Goal: Task Accomplishment & Management: Complete application form

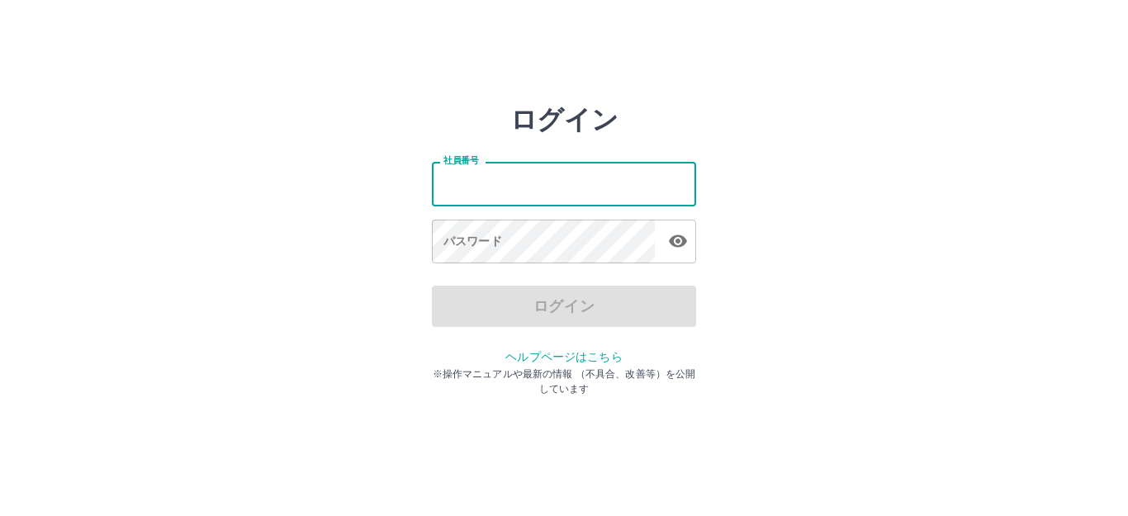
type input "*******"
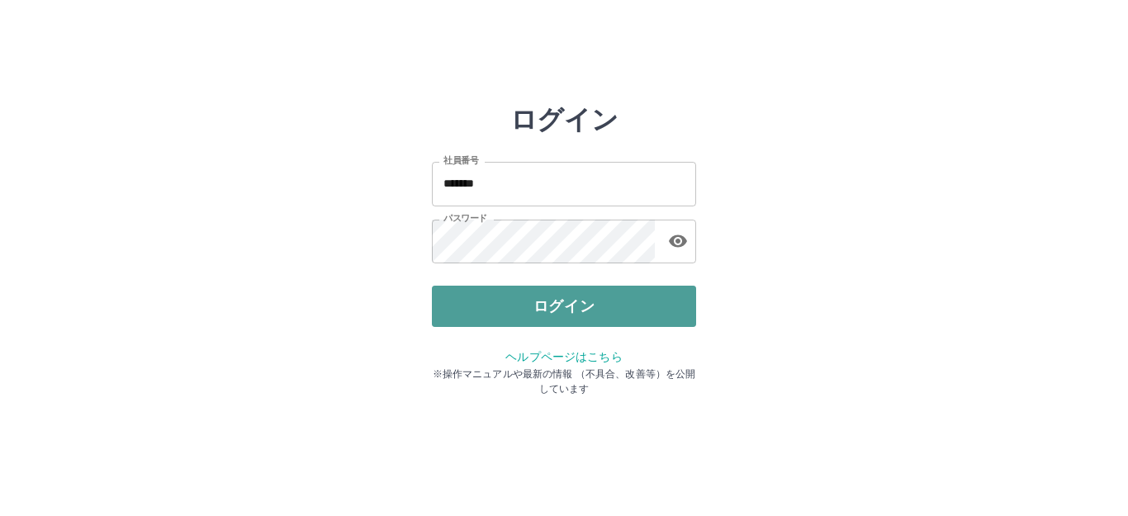
click at [565, 298] on button "ログイン" at bounding box center [564, 306] width 264 height 41
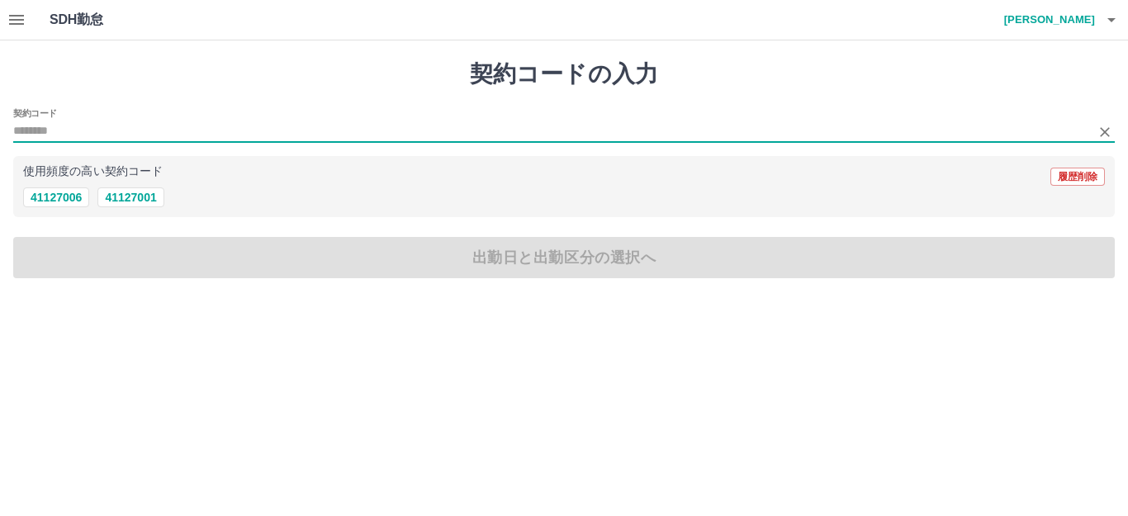
click at [85, 126] on input "契約コード" at bounding box center [551, 131] width 1077 height 21
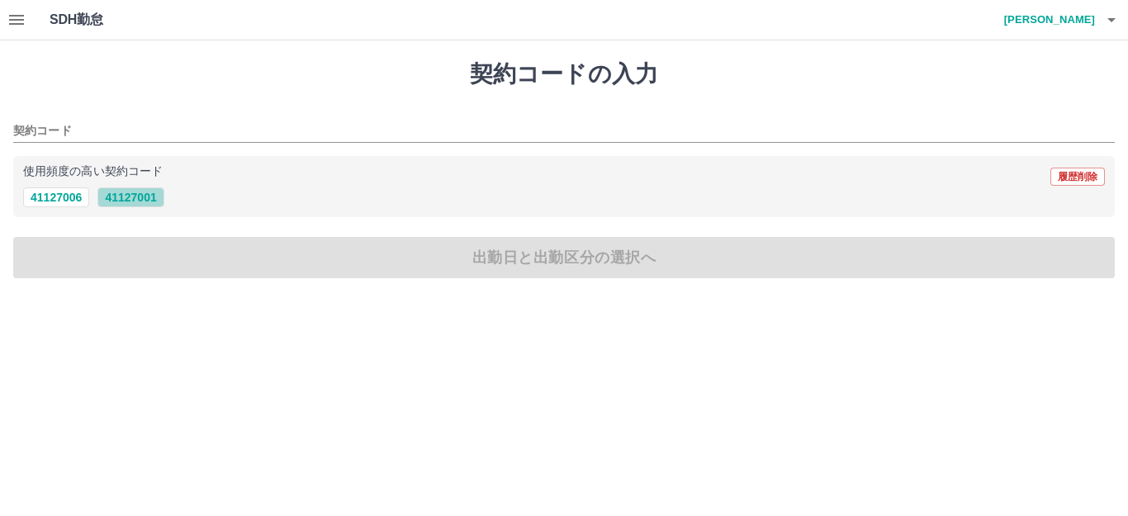
click at [130, 194] on button "41127001" at bounding box center [130, 197] width 66 height 20
type input "********"
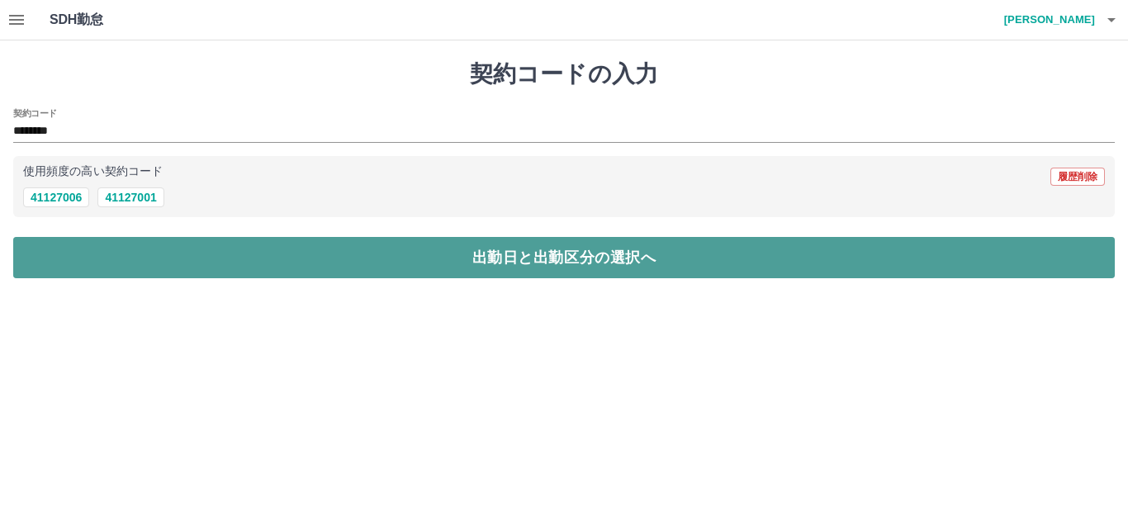
click at [503, 268] on button "出勤日と出勤区分の選択へ" at bounding box center [564, 257] width 1102 height 41
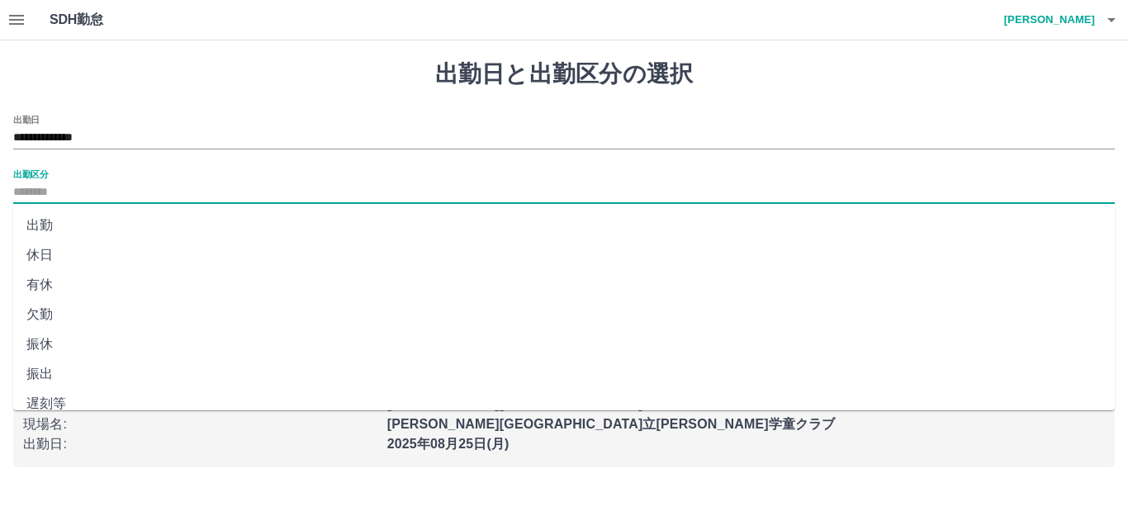
click at [63, 187] on input "出勤区分" at bounding box center [564, 193] width 1102 height 21
click at [34, 223] on li "出勤" at bounding box center [564, 226] width 1102 height 30
type input "**"
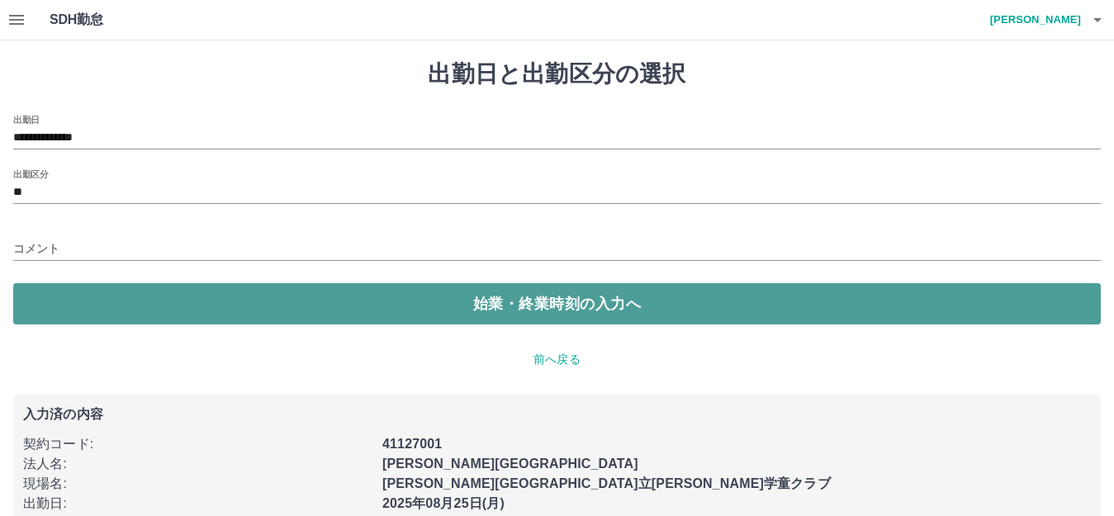
click at [141, 312] on button "始業・終業時刻の入力へ" at bounding box center [557, 303] width 1088 height 41
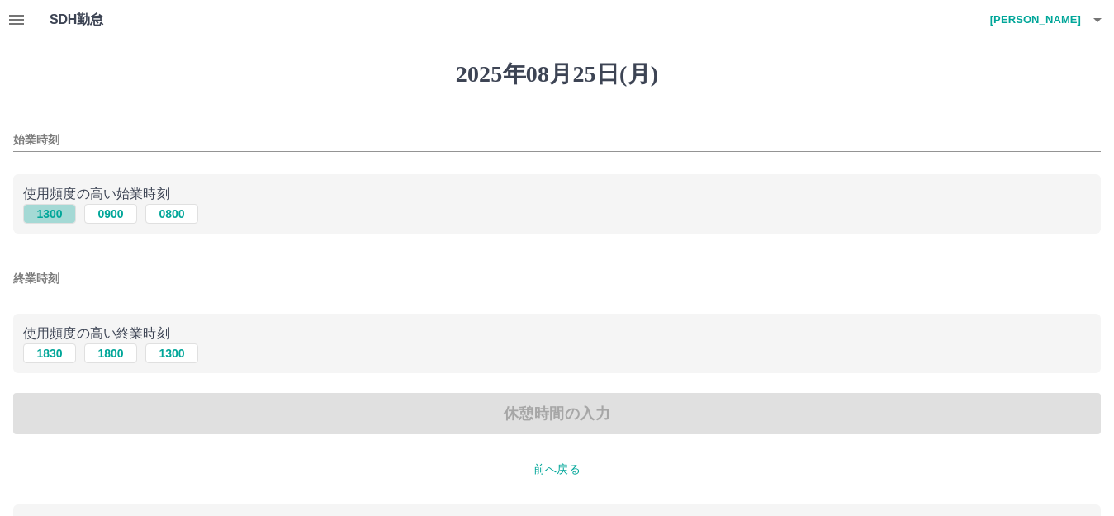
click at [57, 217] on button "1300" at bounding box center [49, 214] width 53 height 20
type input "****"
click at [60, 279] on input "終業時刻" at bounding box center [557, 279] width 1088 height 24
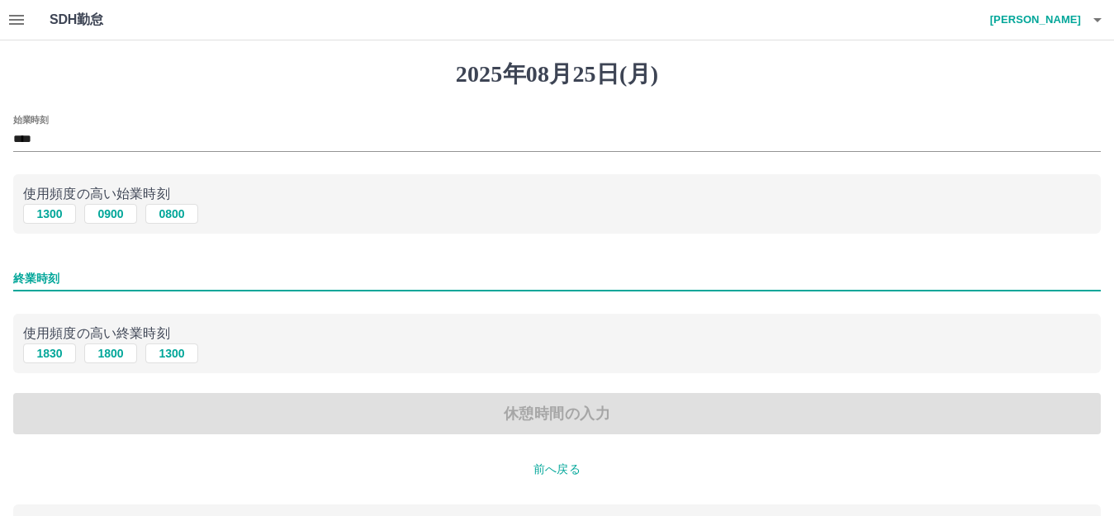
click at [60, 273] on input "終業時刻" at bounding box center [557, 279] width 1088 height 24
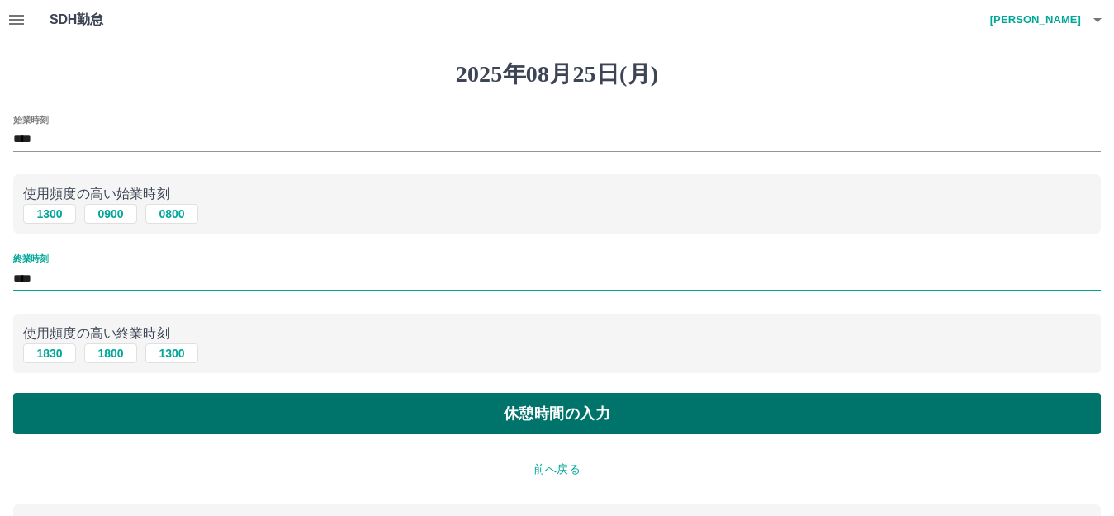
type input "****"
click at [532, 413] on button "休憩時間の入力" at bounding box center [557, 413] width 1088 height 41
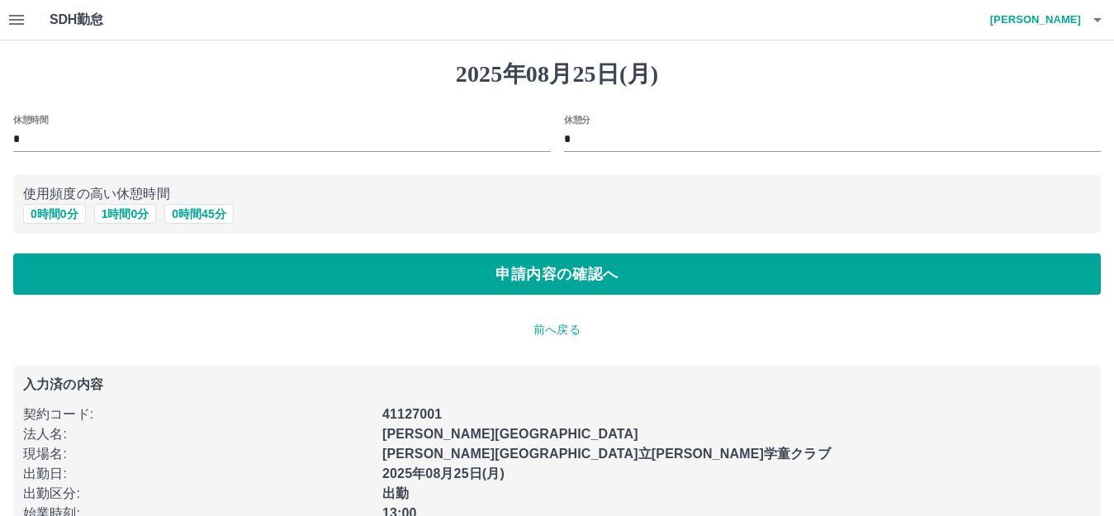
click at [565, 142] on input "*" at bounding box center [833, 140] width 538 height 24
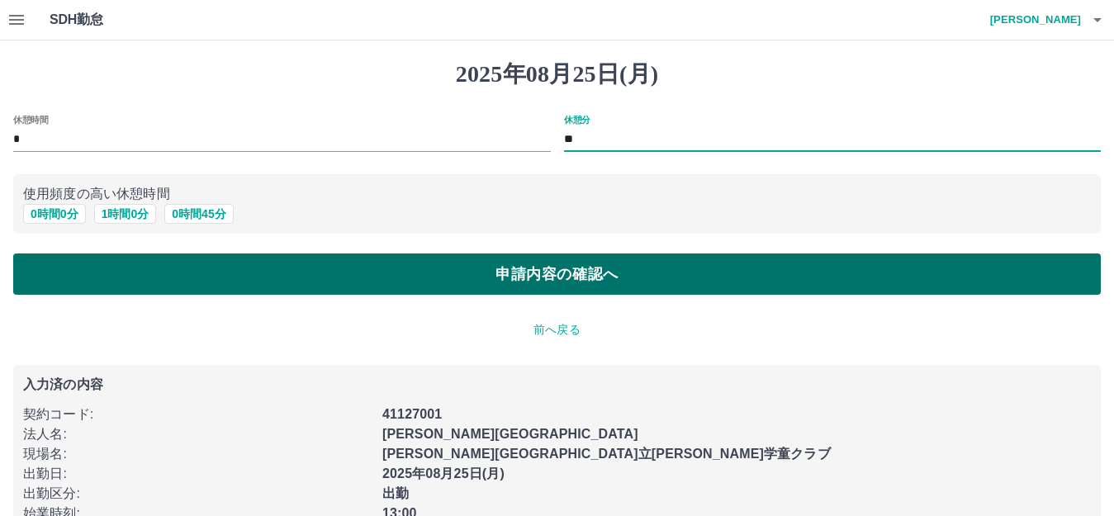
type input "**"
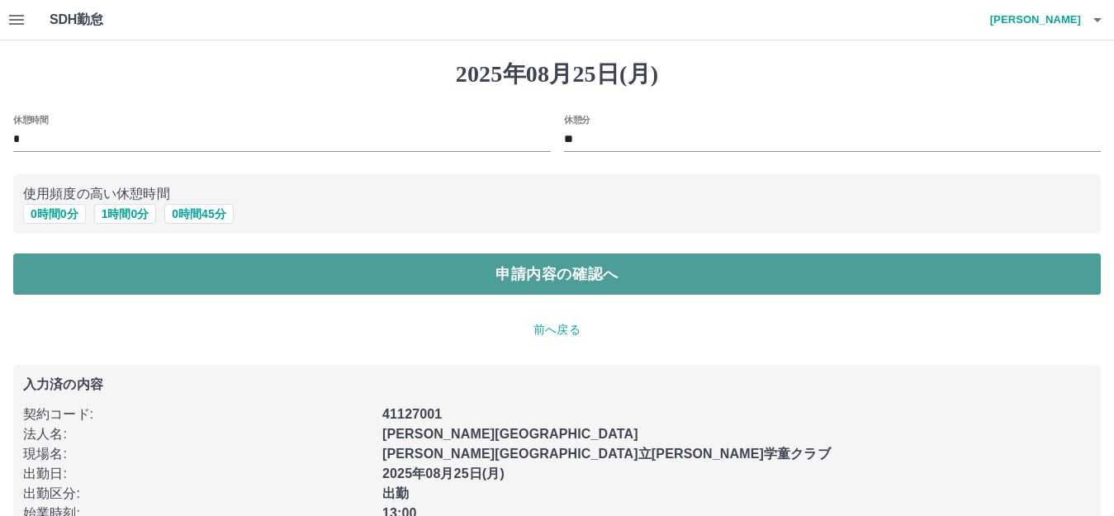
click at [548, 275] on button "申請内容の確認へ" at bounding box center [557, 274] width 1088 height 41
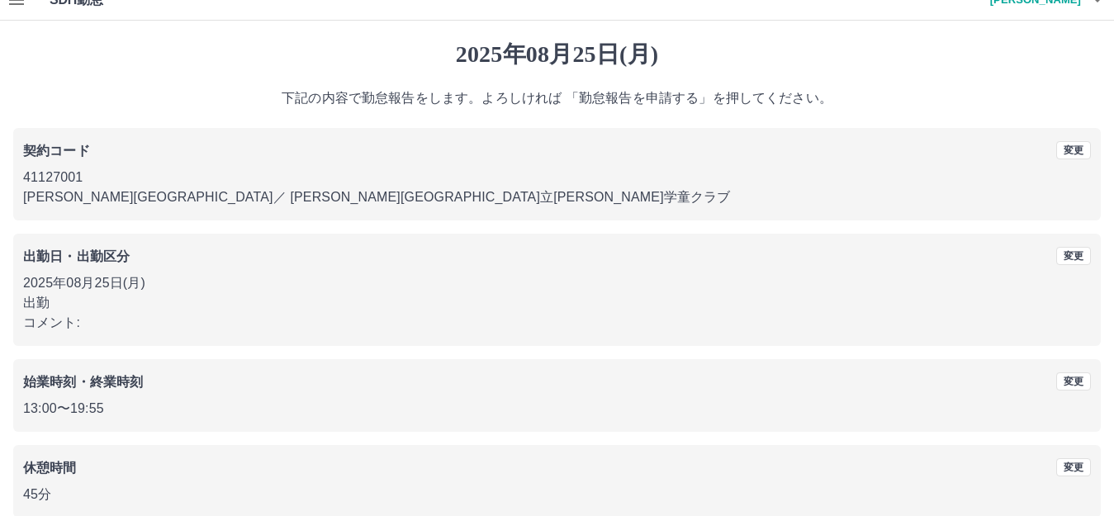
scroll to position [102, 0]
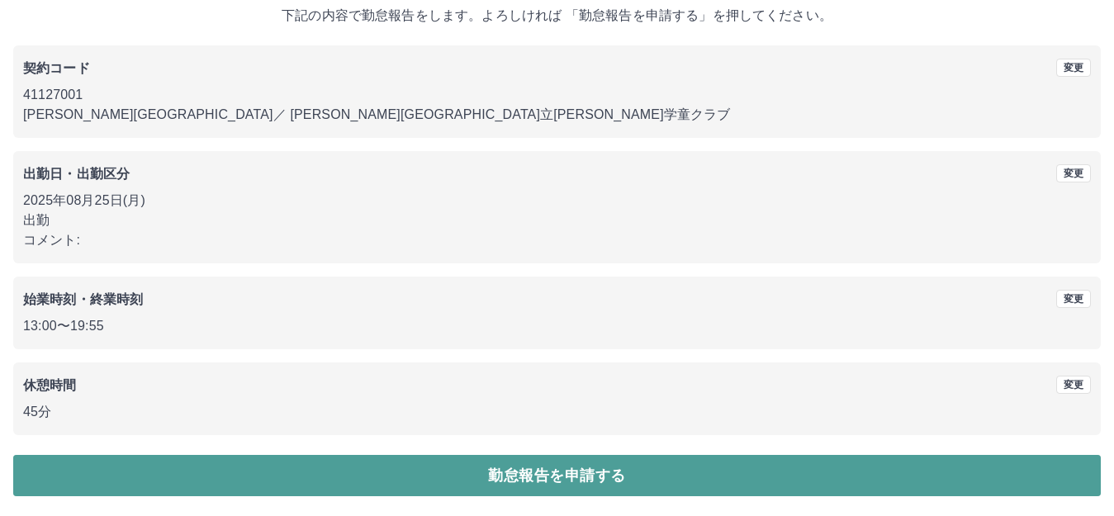
click at [569, 472] on button "勤怠報告を申請する" at bounding box center [557, 475] width 1088 height 41
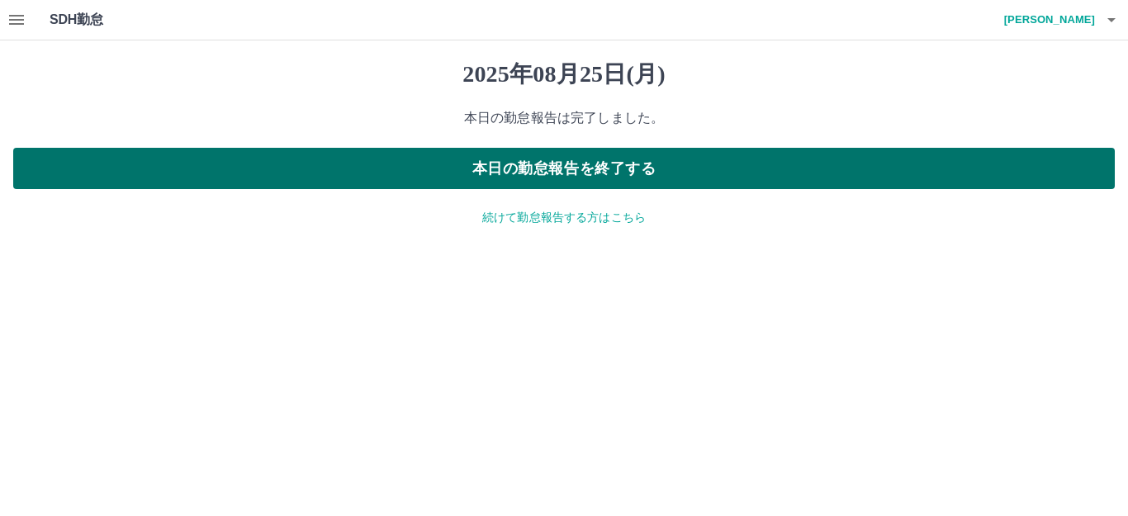
click at [615, 165] on button "本日の勤怠報告を終了する" at bounding box center [564, 168] width 1102 height 41
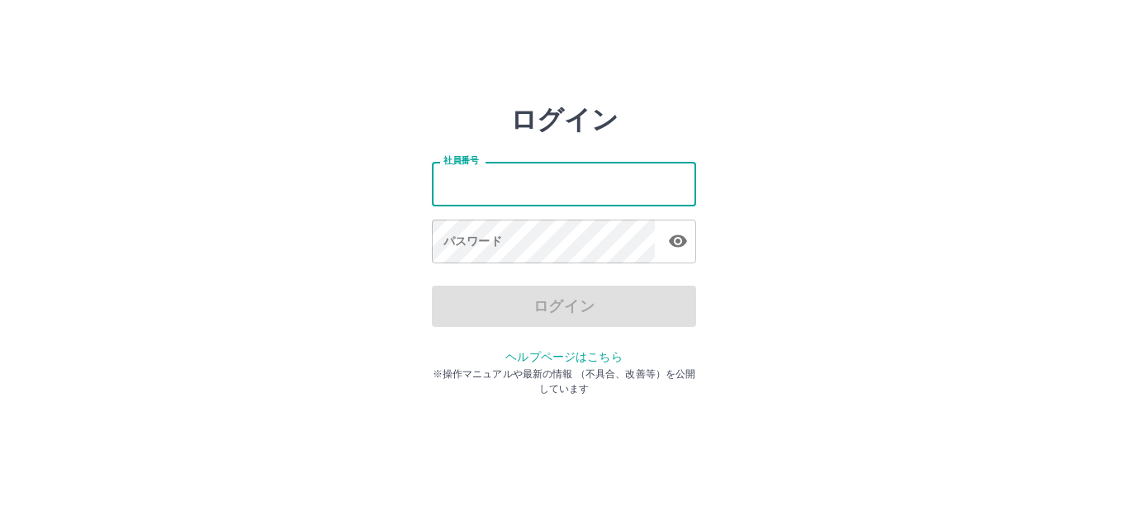
click at [496, 191] on input "社員番号" at bounding box center [564, 184] width 264 height 44
type input "*******"
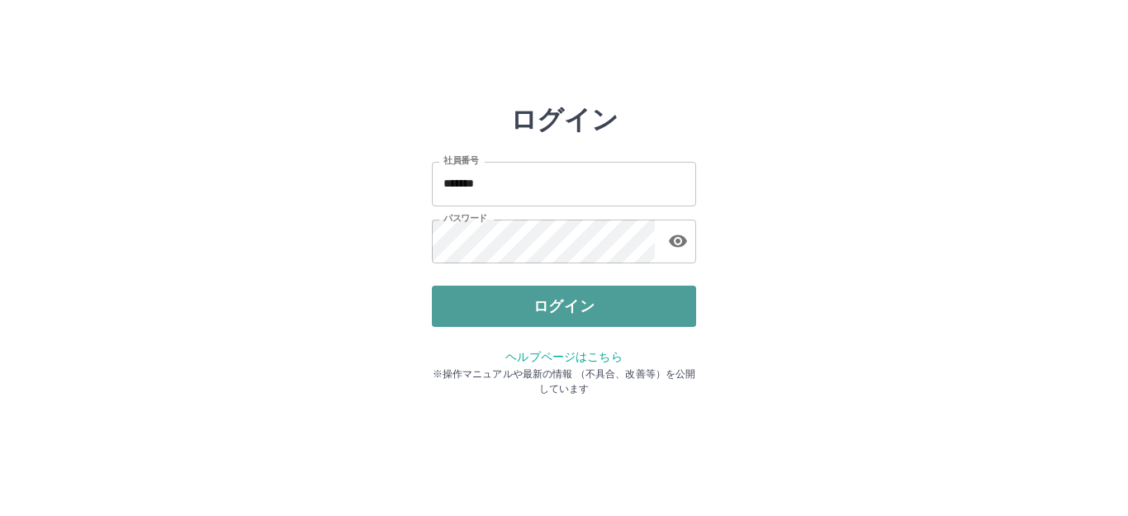
click at [535, 298] on button "ログイン" at bounding box center [564, 306] width 264 height 41
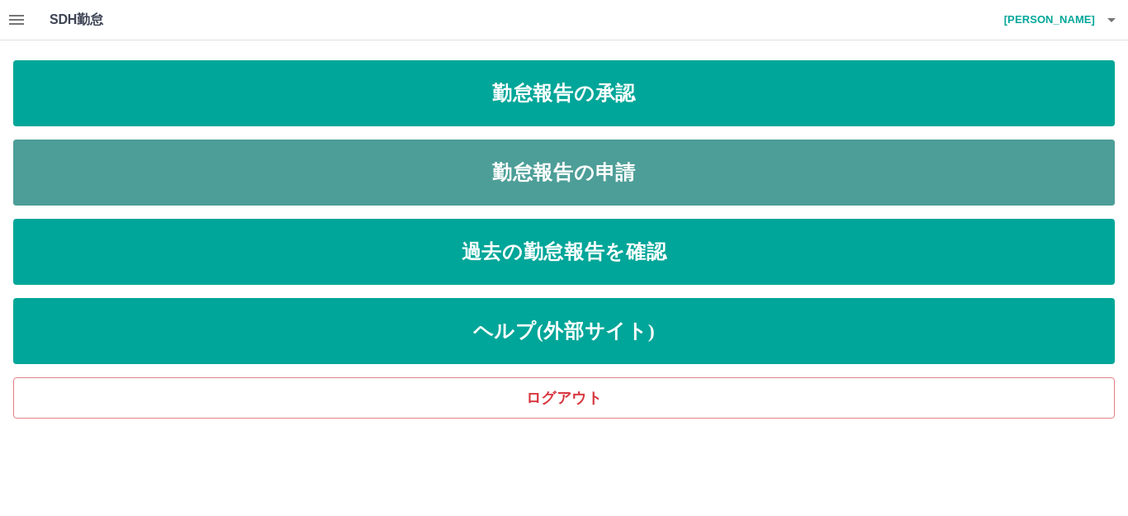
click at [539, 161] on link "勤怠報告の申請" at bounding box center [564, 173] width 1102 height 66
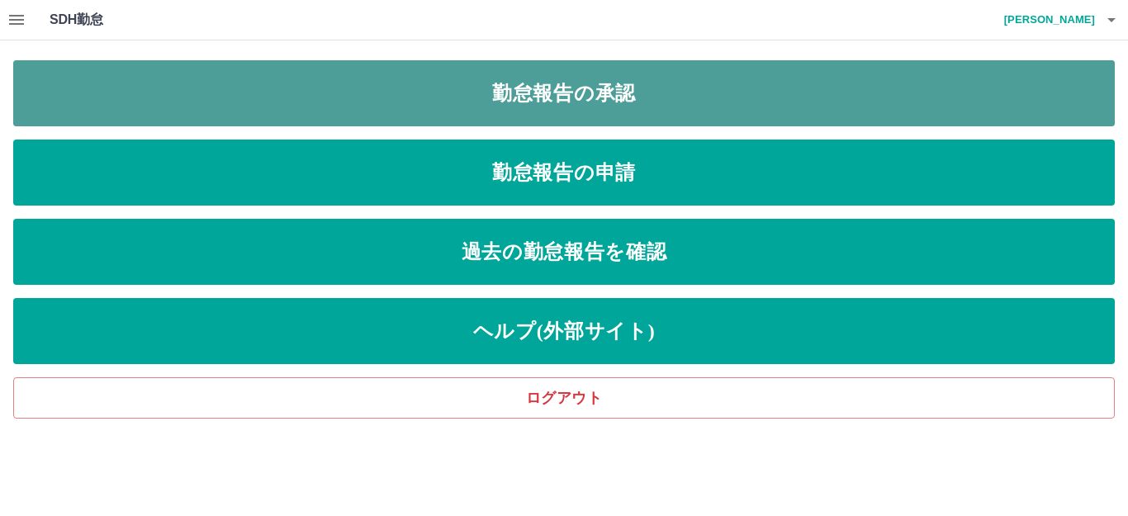
click at [537, 93] on link "勤怠報告の承認" at bounding box center [564, 93] width 1102 height 66
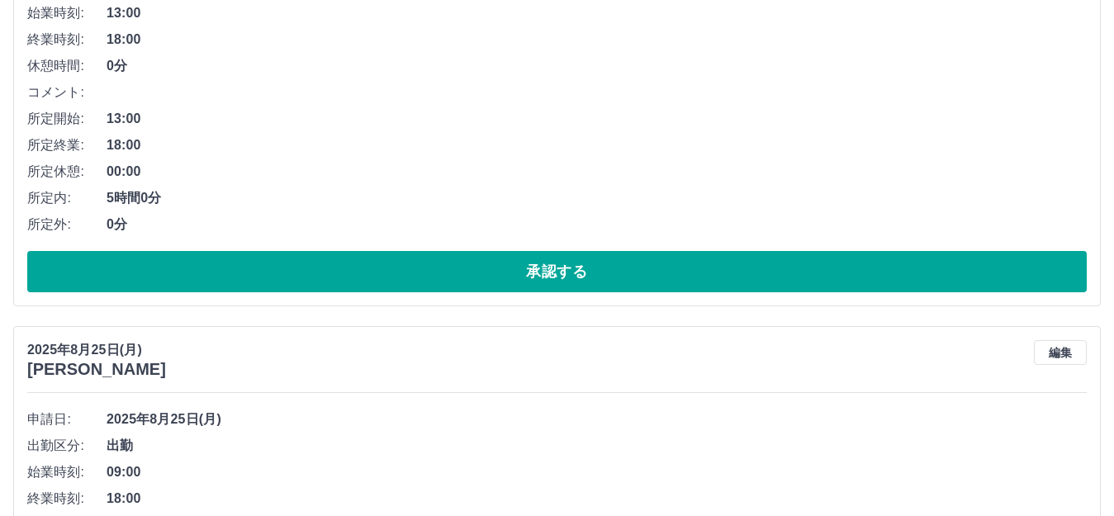
scroll to position [330, 0]
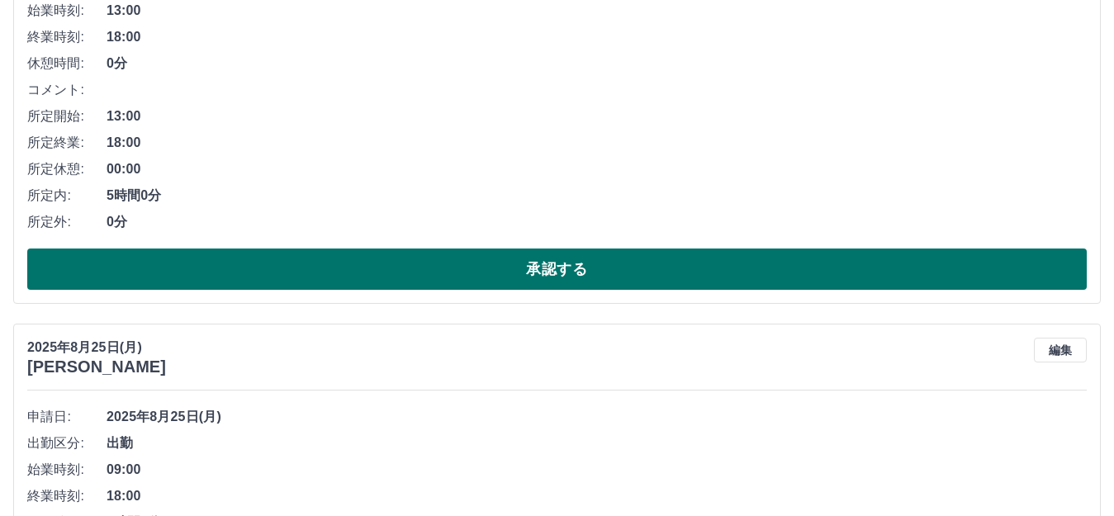
click at [420, 273] on button "承認する" at bounding box center [557, 269] width 1060 height 41
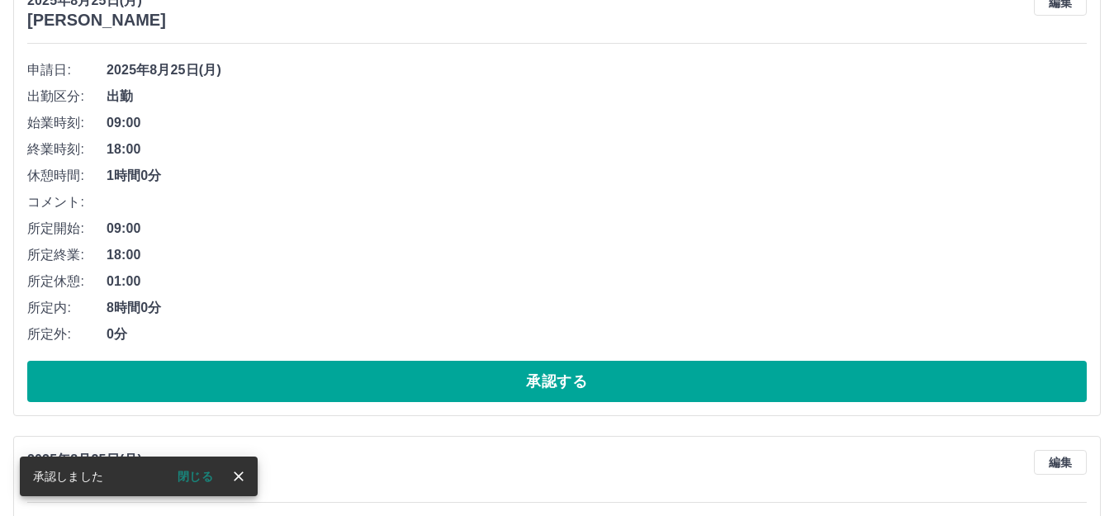
scroll to position [248, 0]
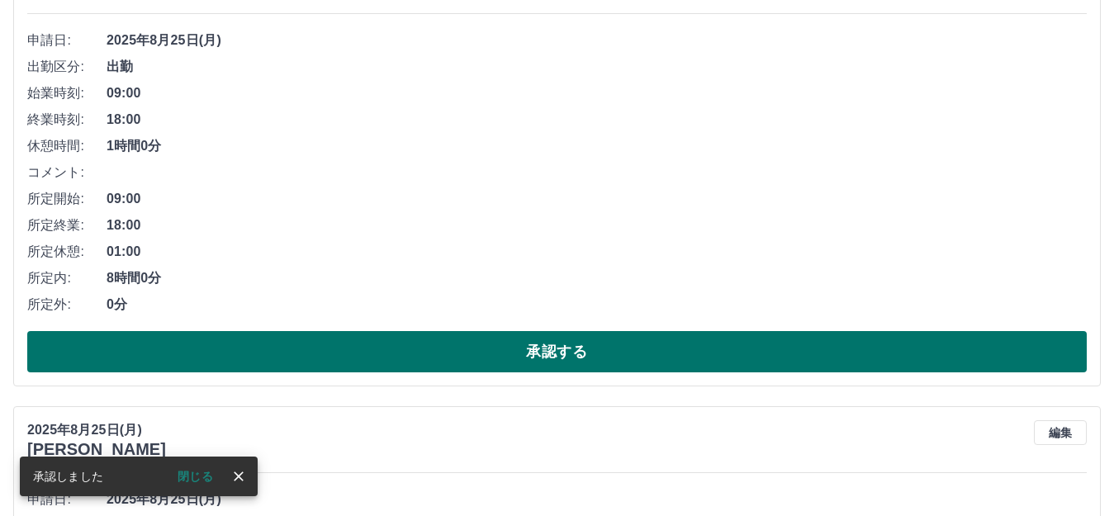
click at [413, 340] on button "承認する" at bounding box center [557, 351] width 1060 height 41
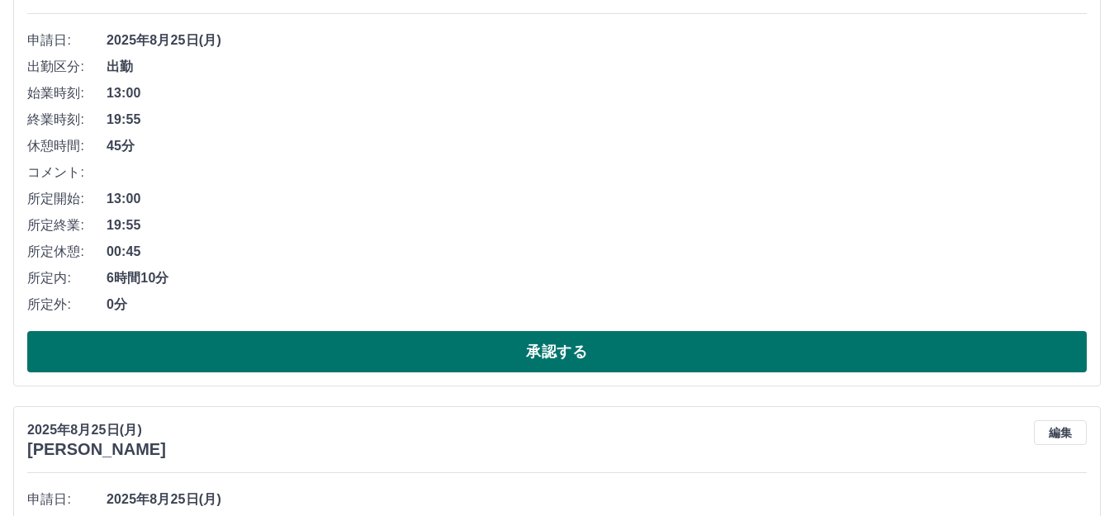
click at [246, 353] on button "承認する" at bounding box center [557, 351] width 1060 height 41
click at [341, 350] on button "承認する" at bounding box center [557, 351] width 1060 height 41
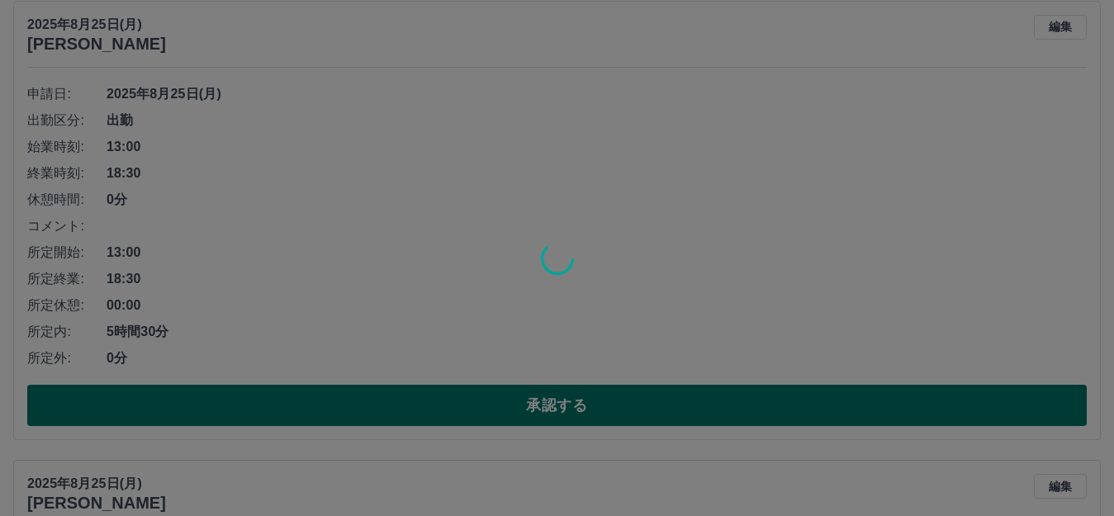
scroll to position [165, 0]
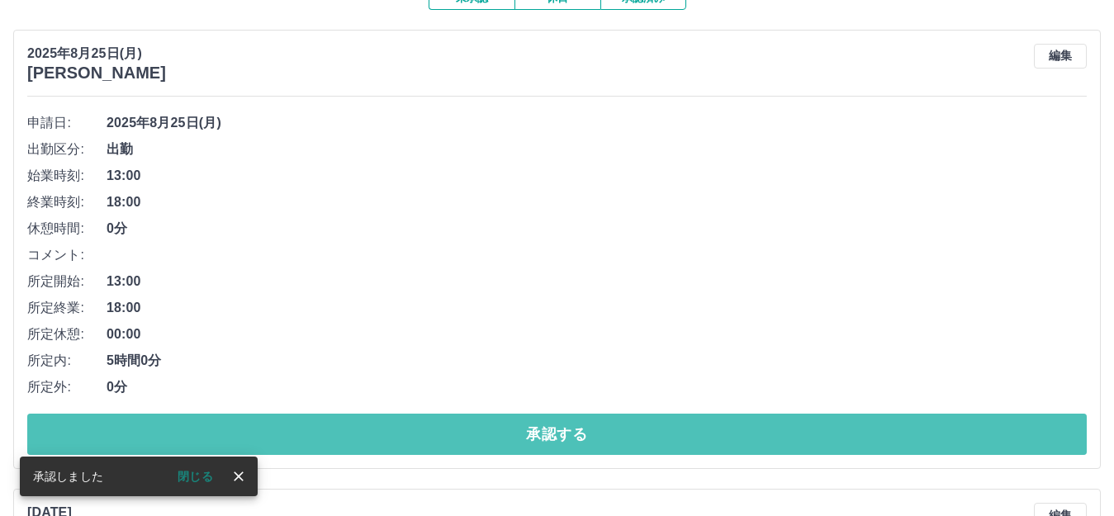
click at [365, 425] on button "承認する" at bounding box center [557, 434] width 1060 height 41
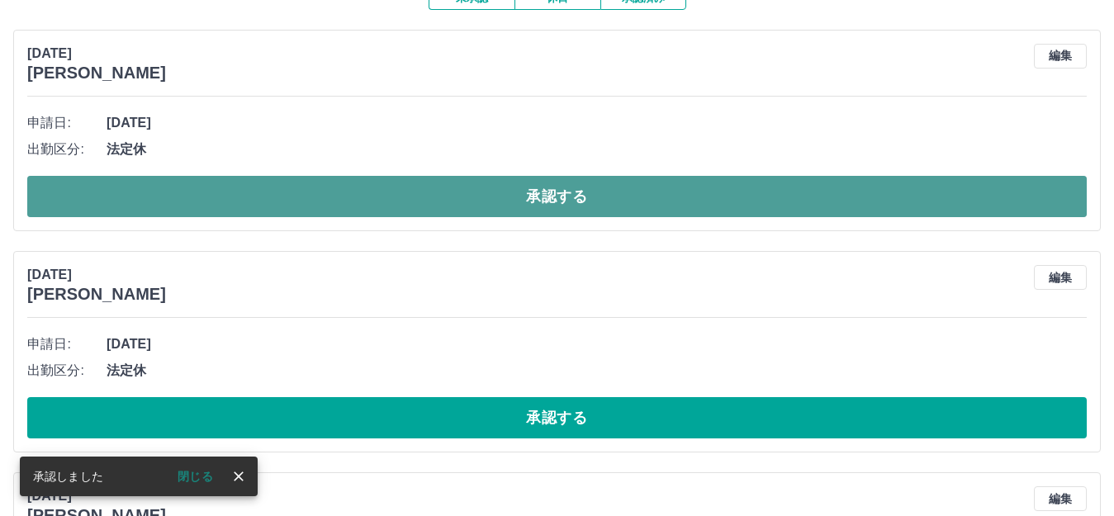
click at [460, 199] on button "承認する" at bounding box center [557, 196] width 1060 height 41
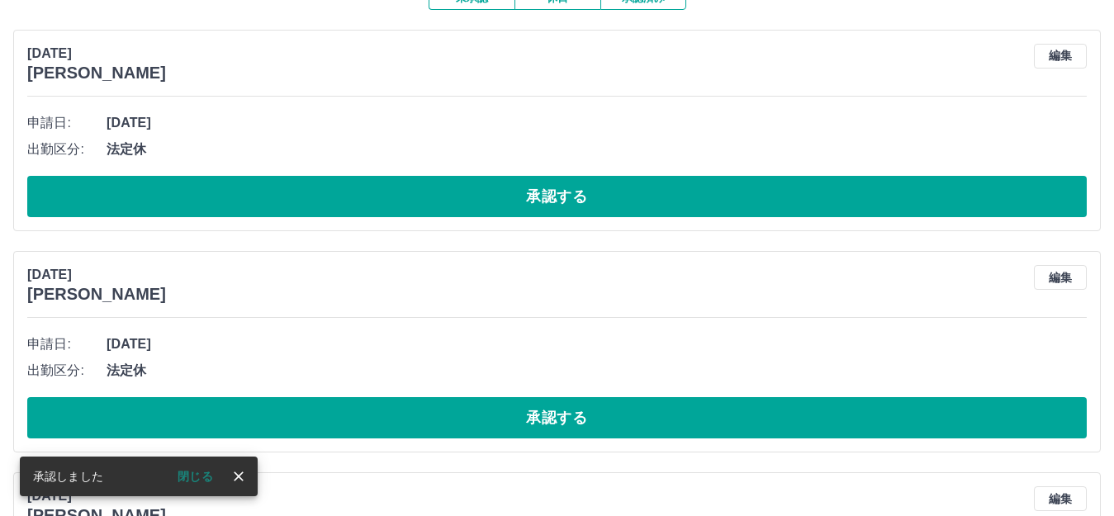
click at [460, 199] on button "承認する" at bounding box center [557, 196] width 1060 height 41
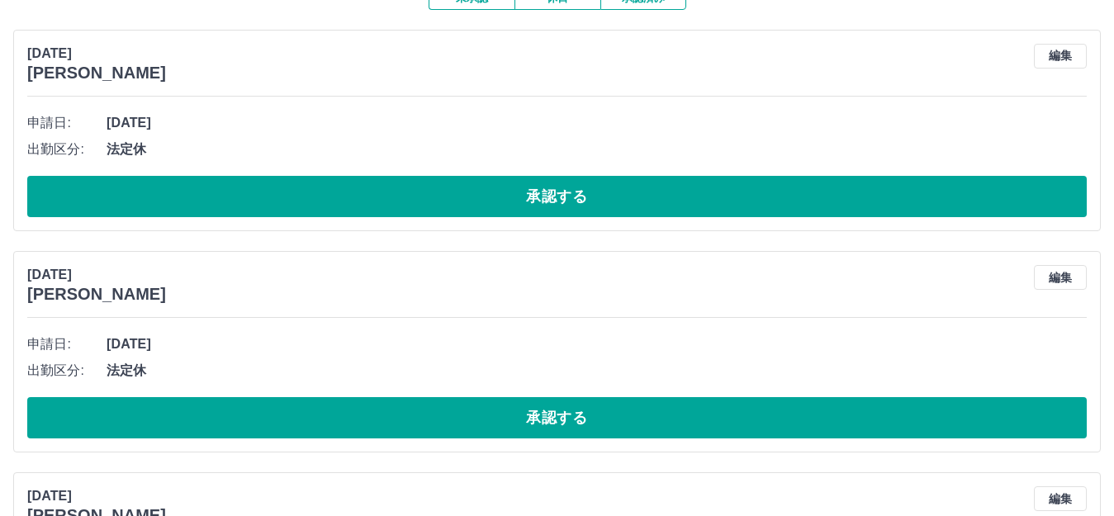
click at [460, 199] on button "承認する" at bounding box center [557, 196] width 1060 height 41
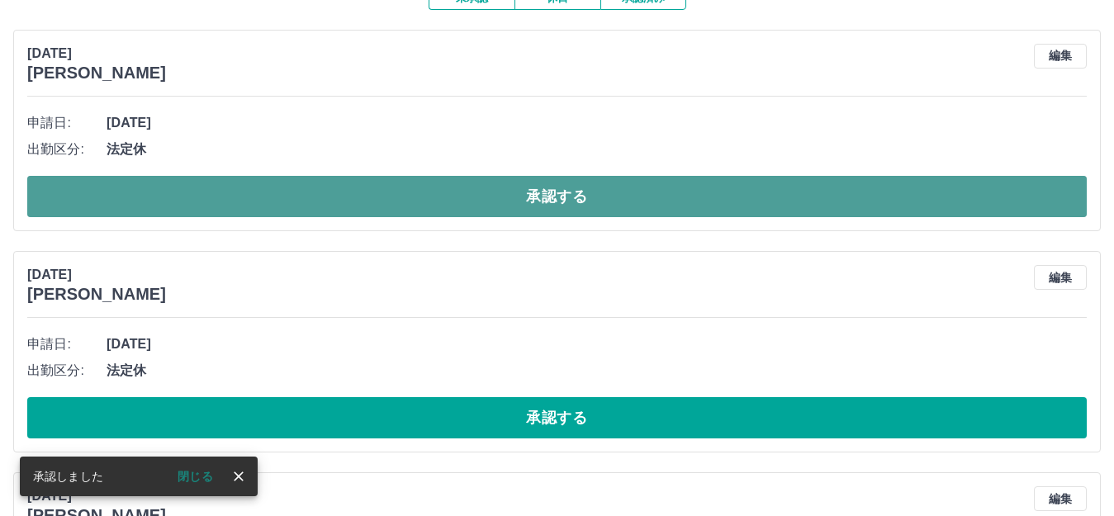
click at [402, 195] on button "承認する" at bounding box center [557, 196] width 1060 height 41
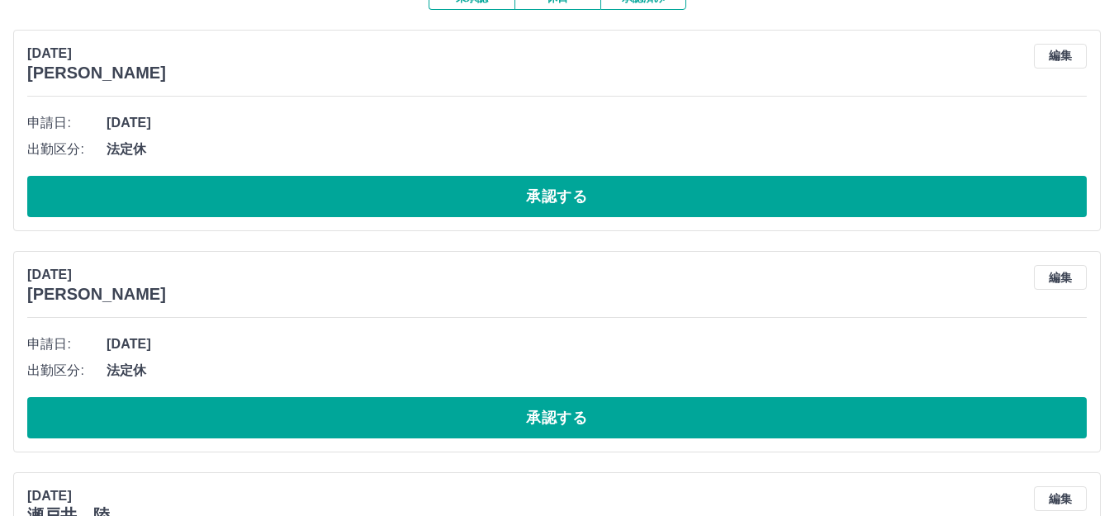
click at [402, 195] on button "承認する" at bounding box center [557, 196] width 1060 height 41
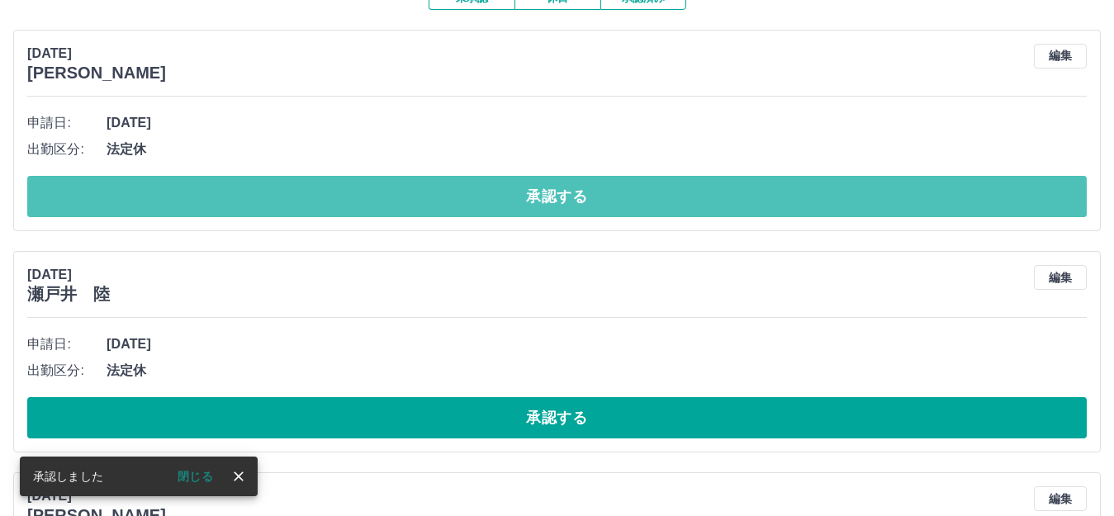
click at [339, 186] on button "承認する" at bounding box center [557, 196] width 1060 height 41
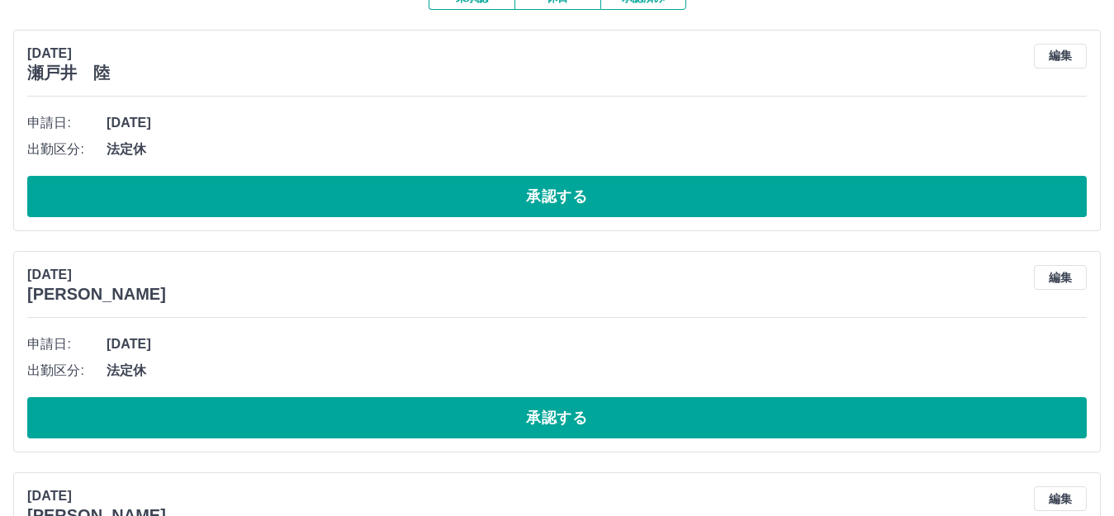
click at [339, 186] on button "承認する" at bounding box center [557, 196] width 1060 height 41
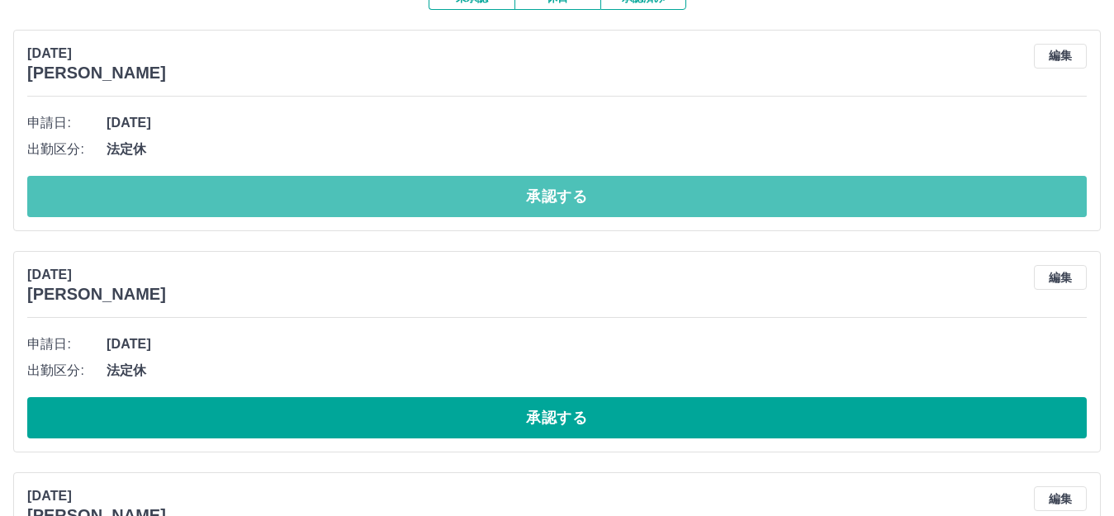
click at [339, 186] on button "承認する" at bounding box center [557, 196] width 1060 height 41
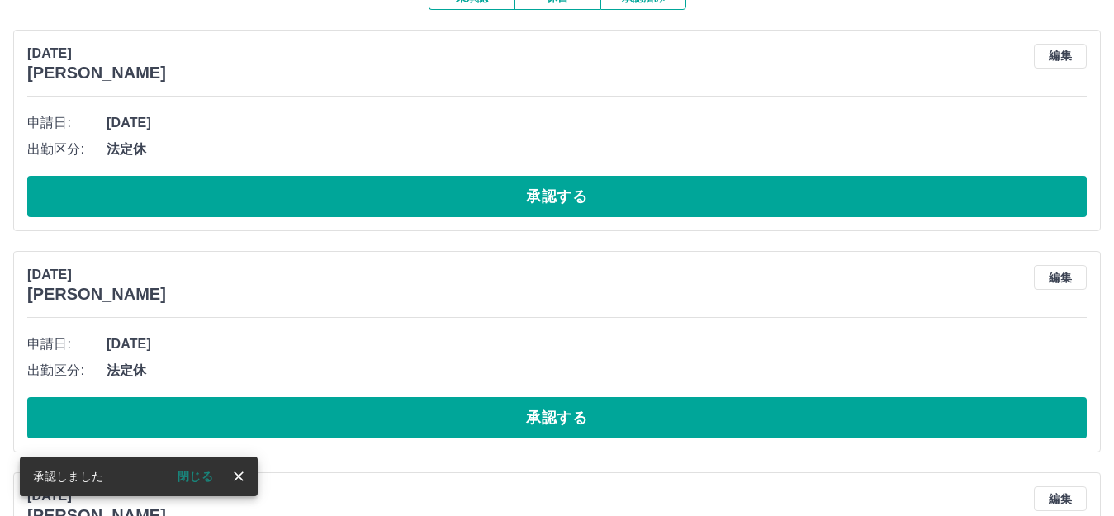
click at [339, 186] on button "承認する" at bounding box center [557, 196] width 1060 height 41
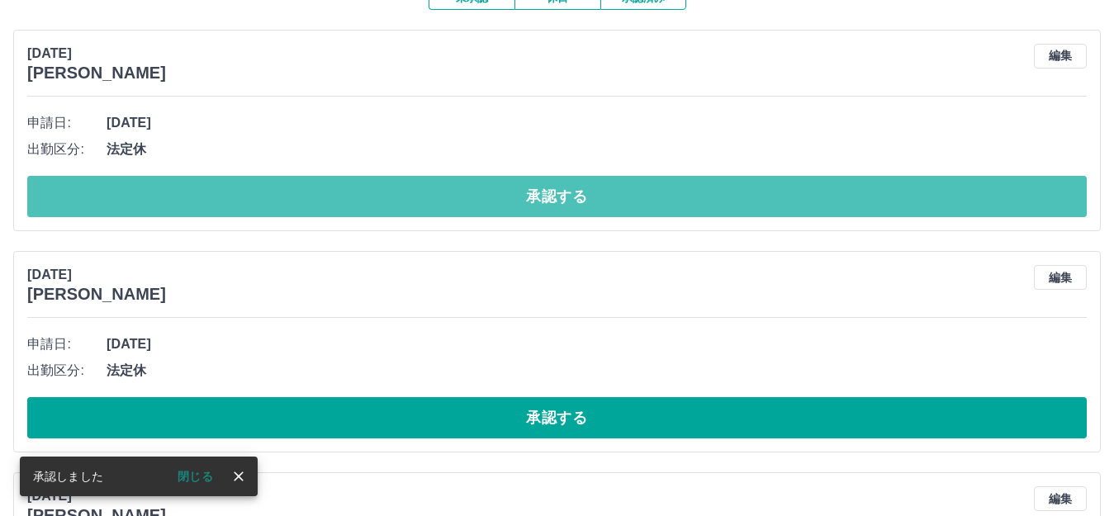
click at [339, 186] on button "承認する" at bounding box center [557, 196] width 1060 height 41
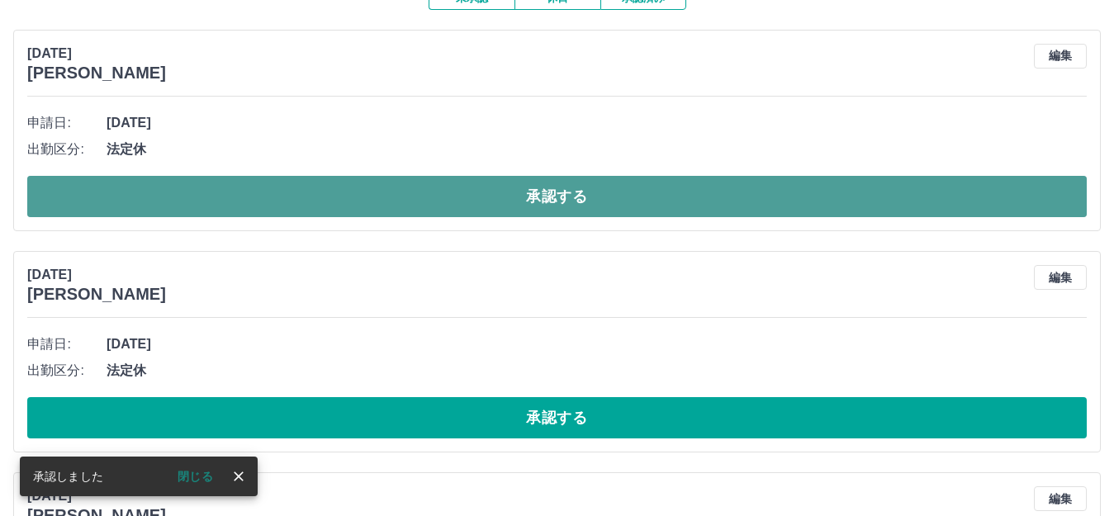
click at [337, 190] on button "承認する" at bounding box center [557, 196] width 1060 height 41
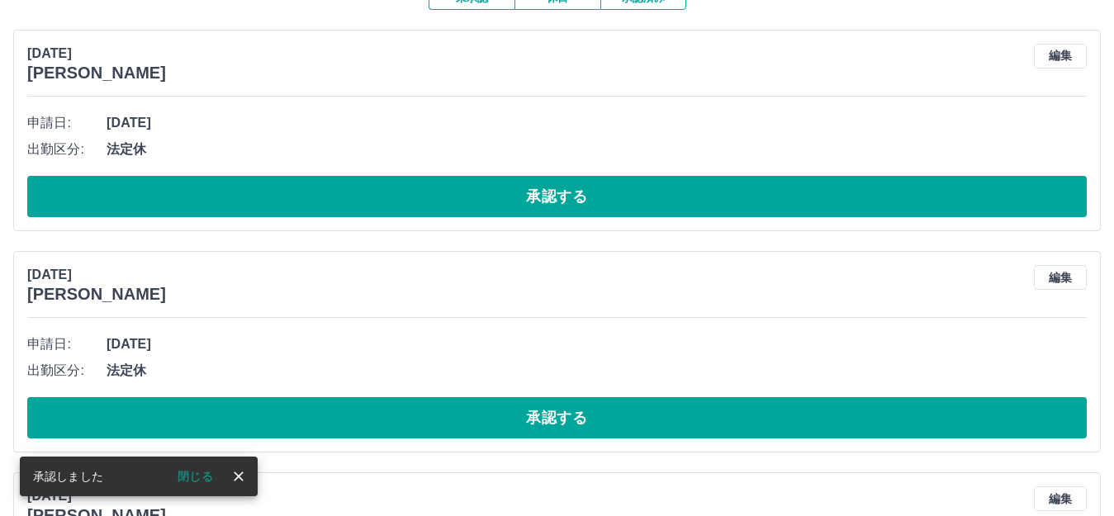
click at [335, 192] on button "承認する" at bounding box center [557, 196] width 1060 height 41
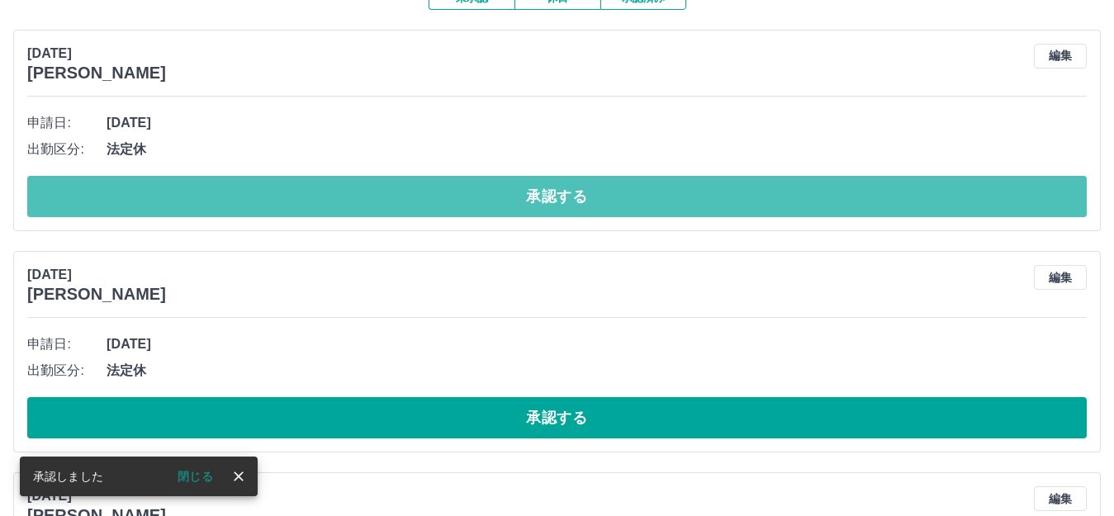
click at [358, 195] on button "承認する" at bounding box center [557, 196] width 1060 height 41
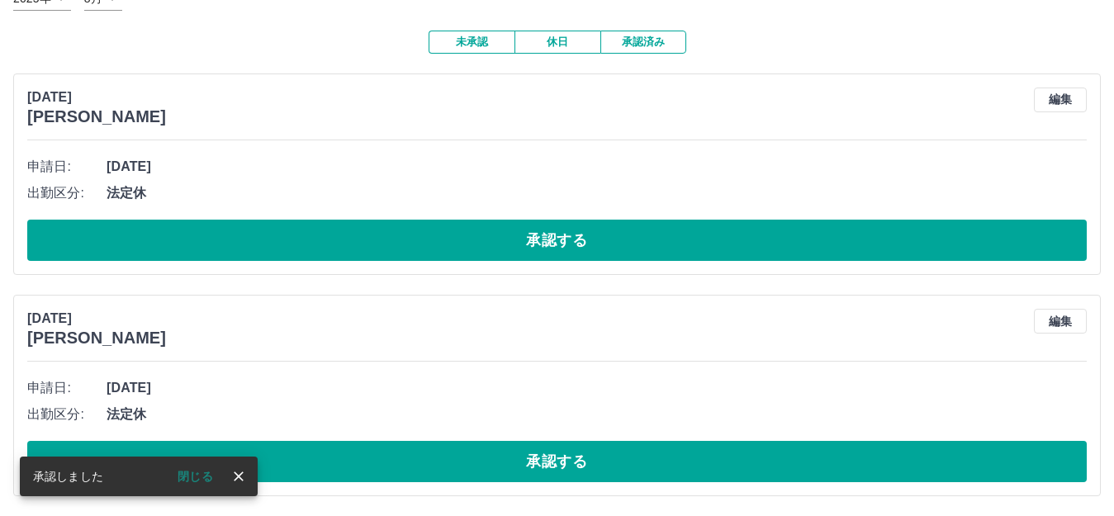
scroll to position [123, 0]
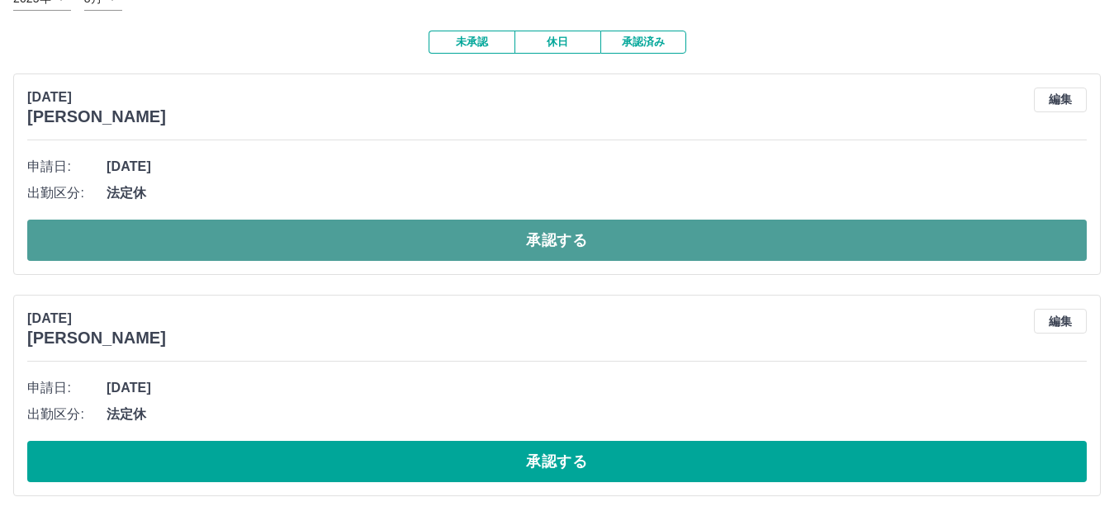
click at [267, 224] on button "承認する" at bounding box center [557, 240] width 1060 height 41
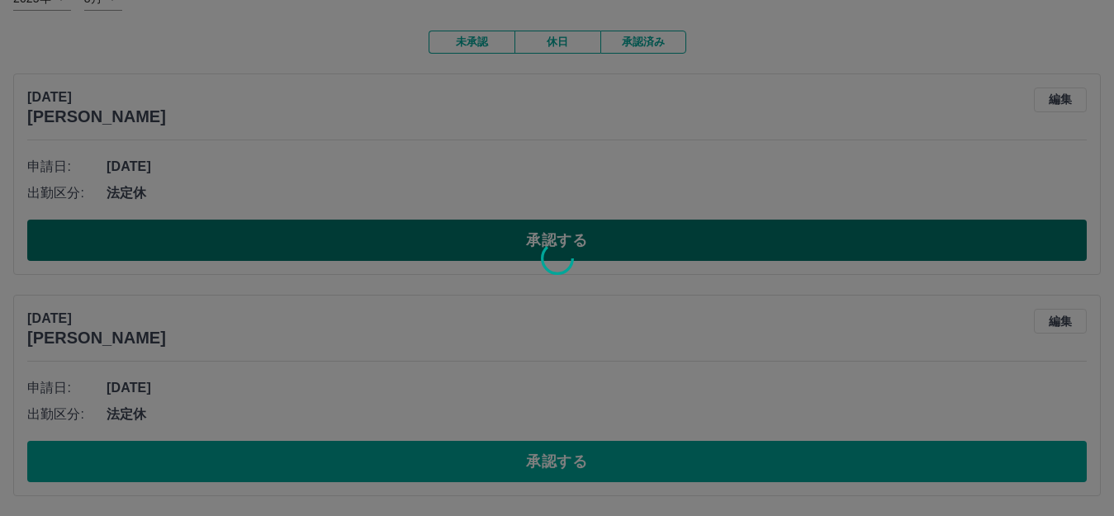
scroll to position [0, 0]
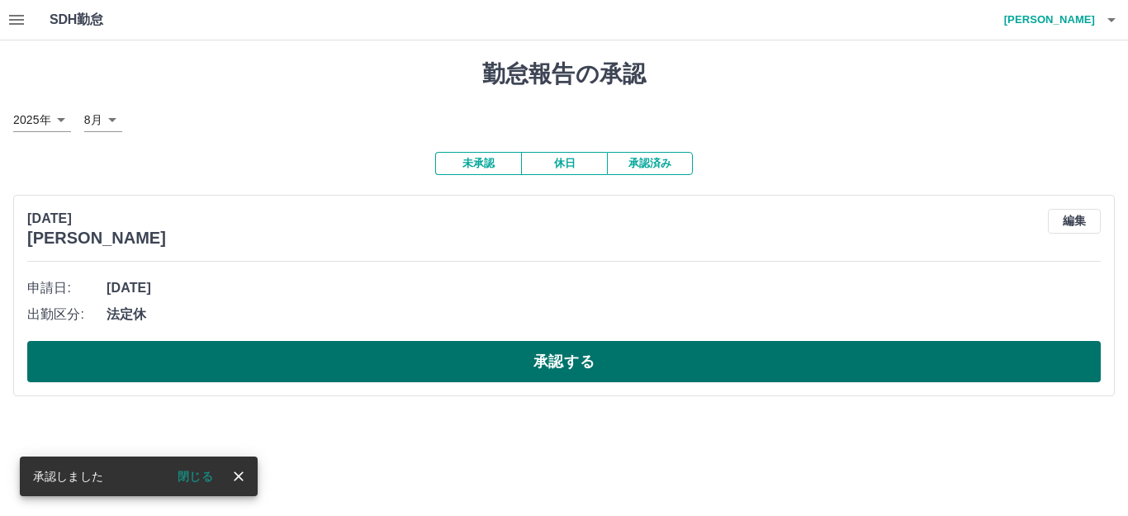
click at [389, 358] on button "承認する" at bounding box center [564, 361] width 1074 height 41
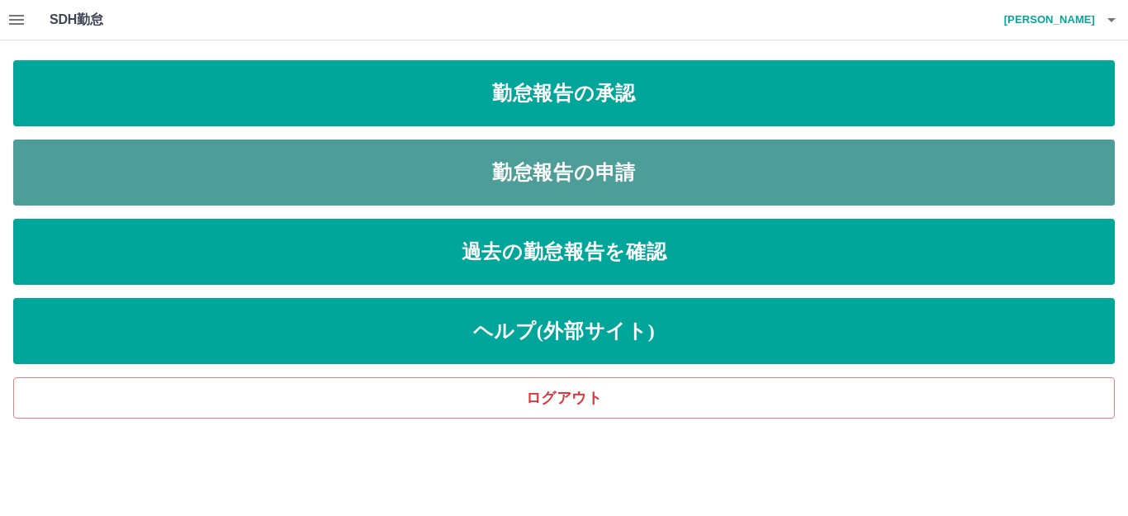
click at [520, 164] on link "勤怠報告の申請" at bounding box center [564, 173] width 1102 height 66
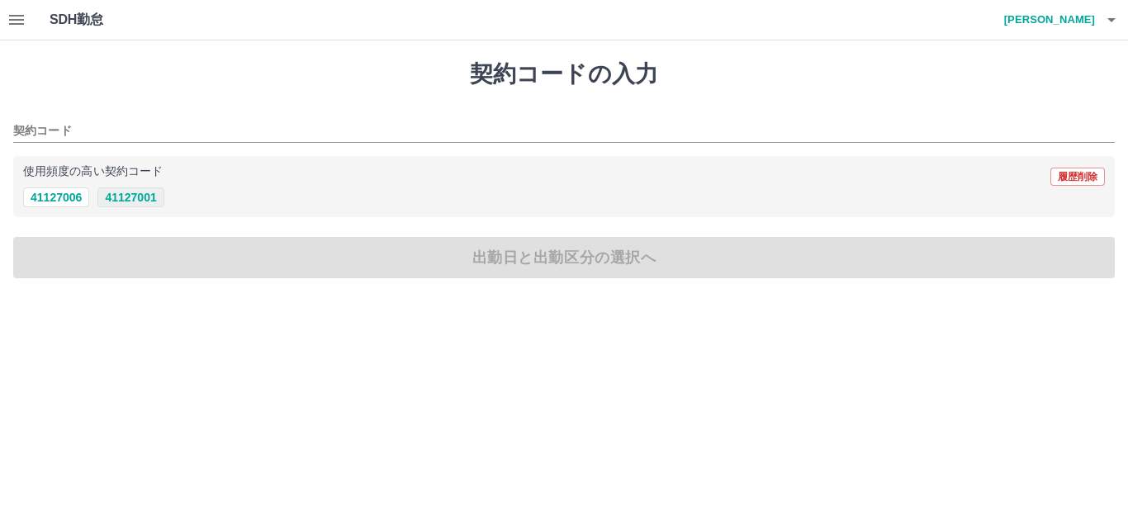
click at [135, 192] on button "41127001" at bounding box center [130, 197] width 66 height 20
type input "********"
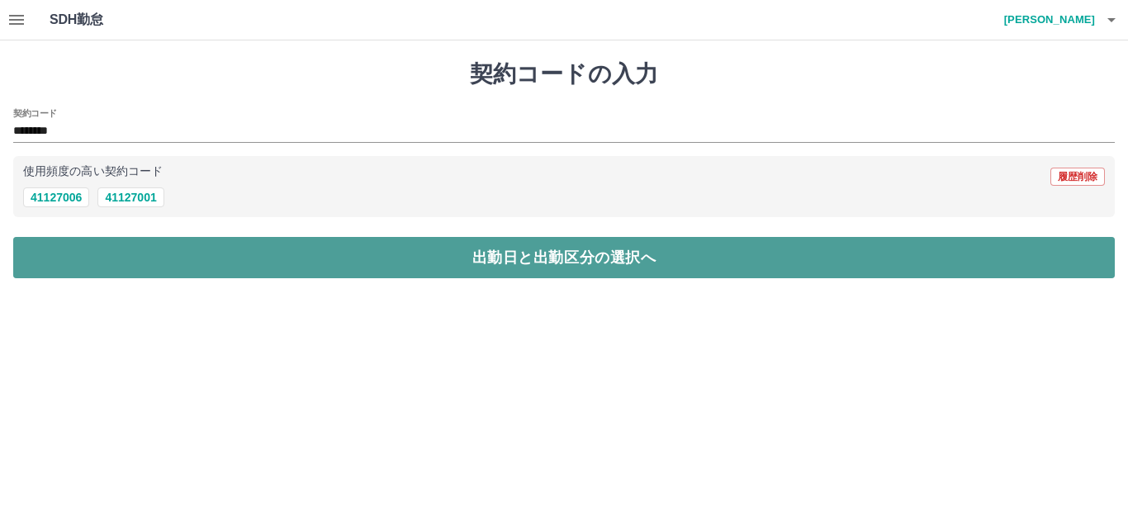
click at [164, 262] on button "出勤日と出勤区分の選択へ" at bounding box center [564, 257] width 1102 height 41
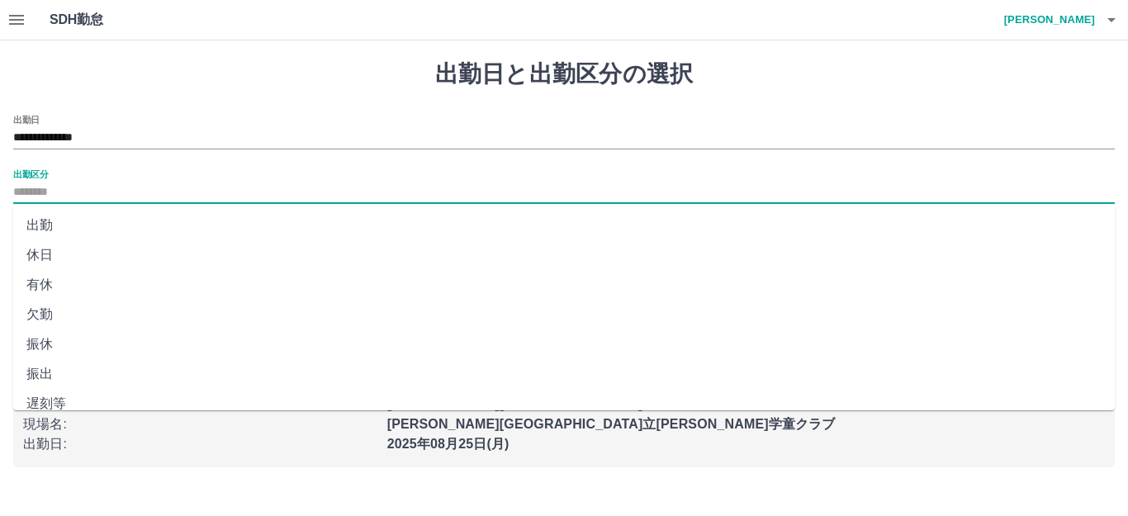
click at [72, 187] on input "出勤区分" at bounding box center [564, 193] width 1102 height 21
click at [57, 223] on li "出勤" at bounding box center [564, 226] width 1102 height 30
type input "**"
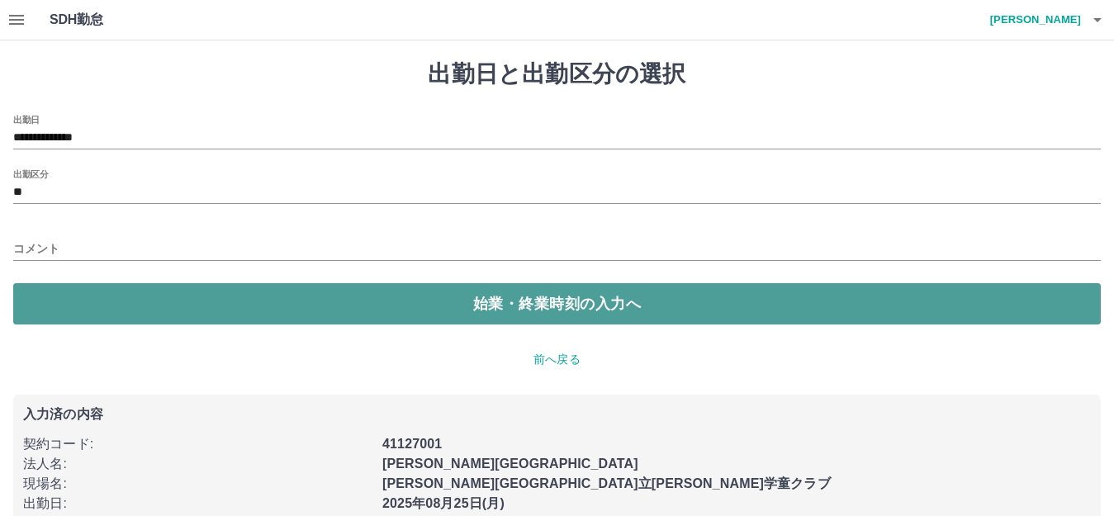
click at [105, 296] on button "始業・終業時刻の入力へ" at bounding box center [557, 303] width 1088 height 41
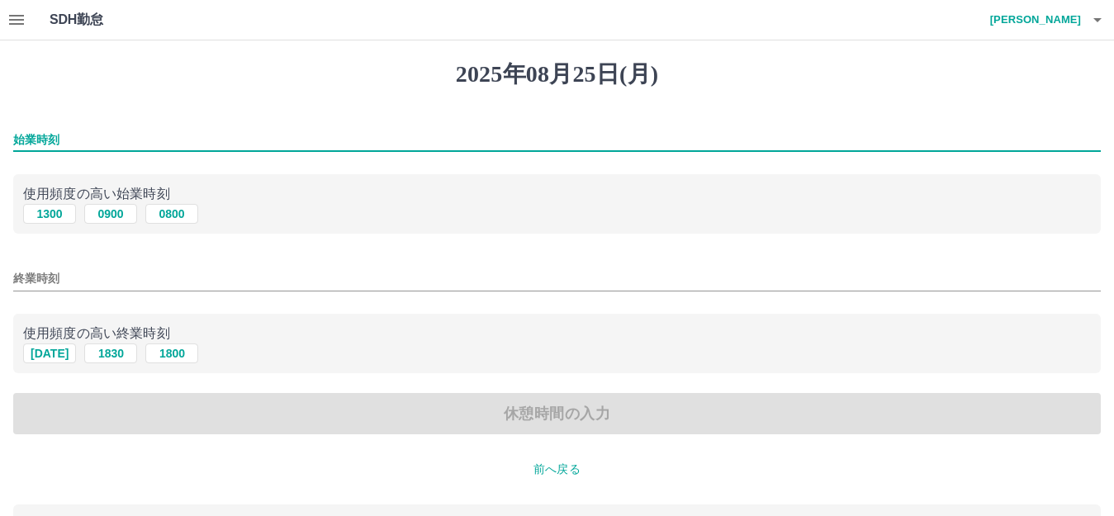
click at [70, 140] on input "始業時刻" at bounding box center [557, 140] width 1088 height 24
type input "***"
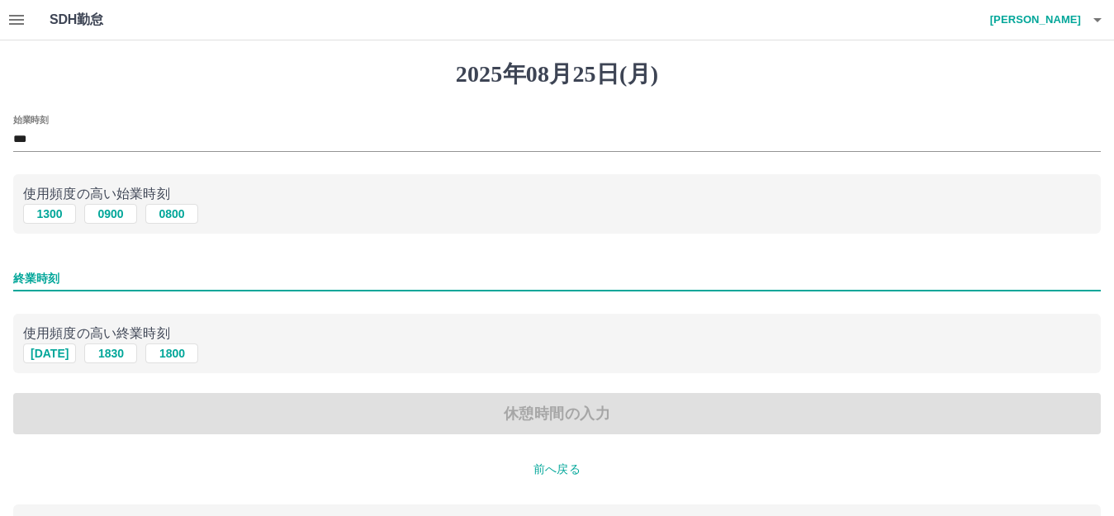
click at [67, 278] on input "終業時刻" at bounding box center [557, 279] width 1088 height 24
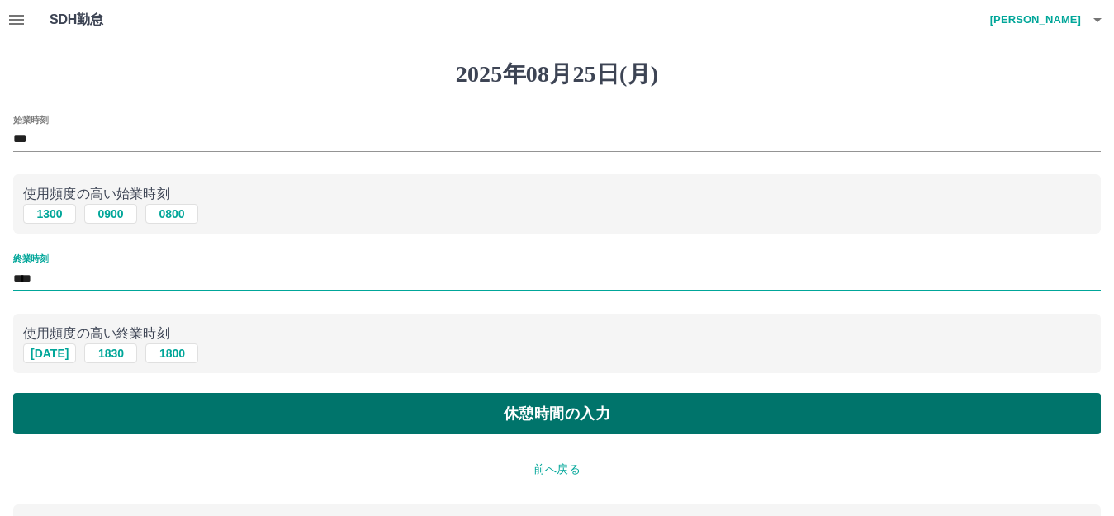
type input "****"
click at [195, 412] on button "休憩時間の入力" at bounding box center [557, 413] width 1088 height 41
type input "****"
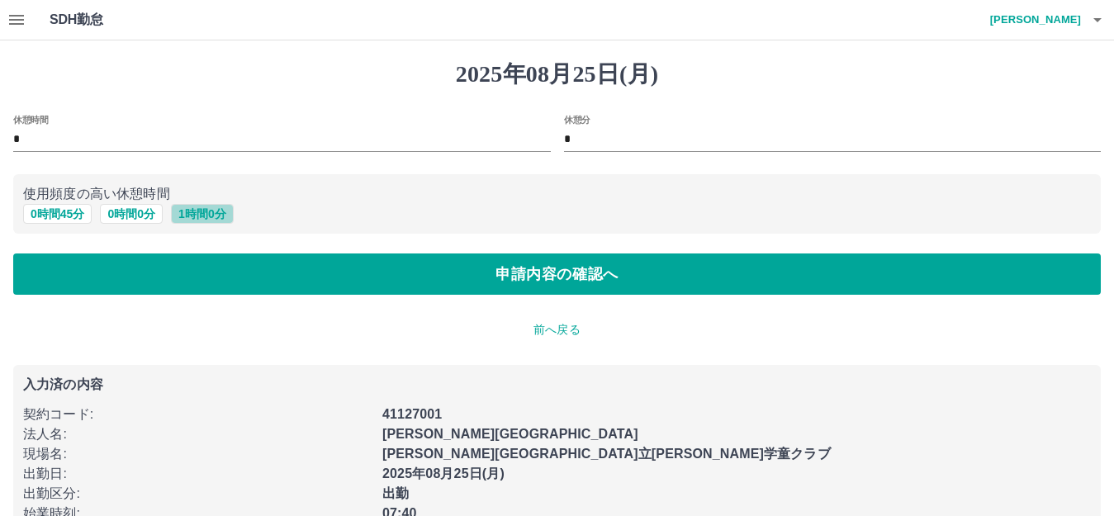
click at [197, 212] on button "1 時間 0 分" at bounding box center [202, 214] width 63 height 20
type input "*"
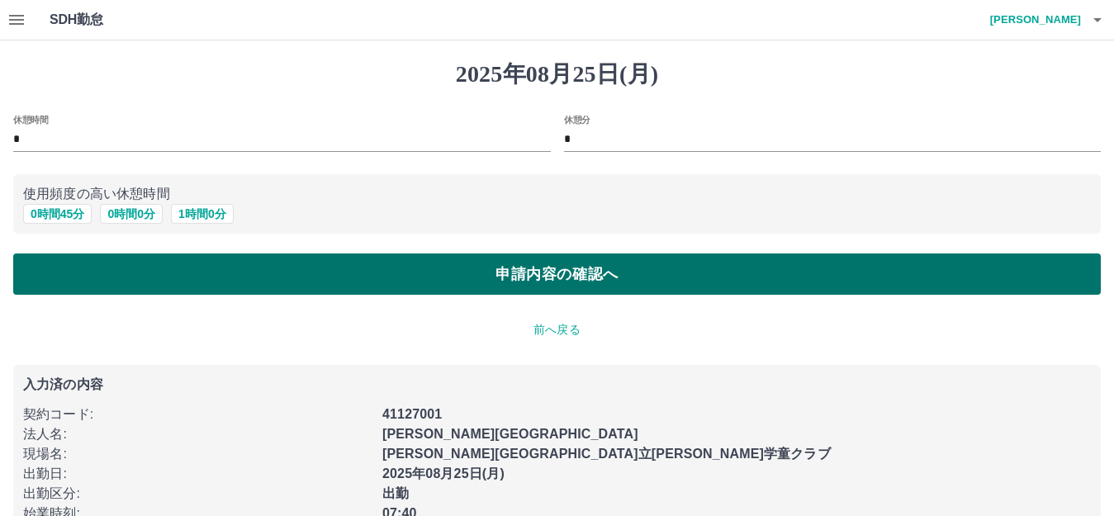
click at [160, 277] on button "申請内容の確認へ" at bounding box center [557, 274] width 1088 height 41
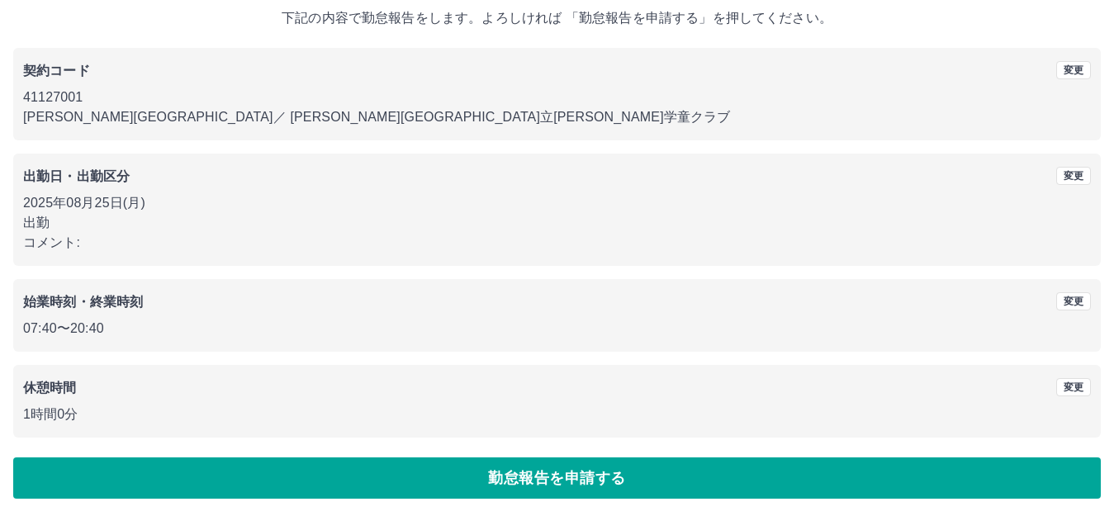
scroll to position [102, 0]
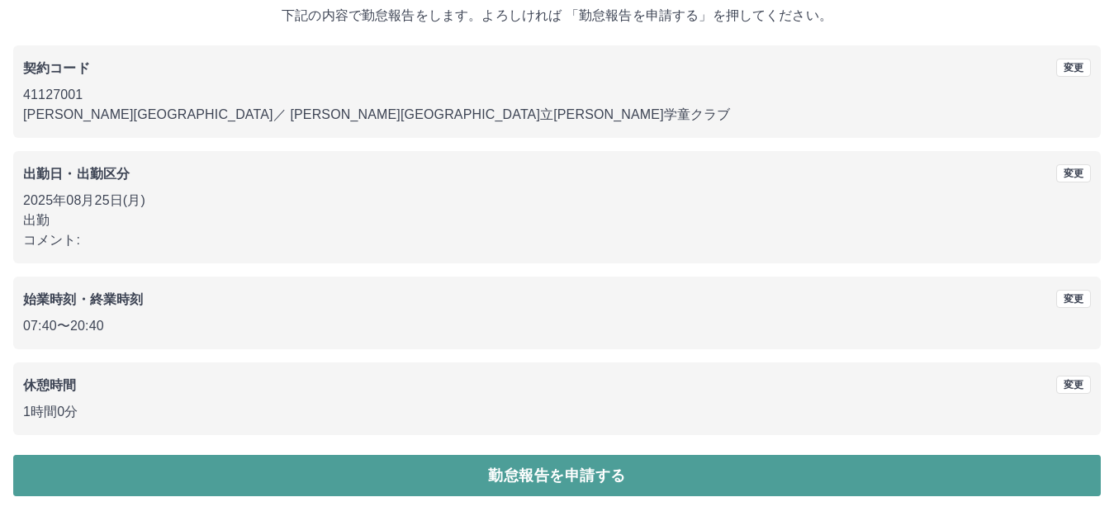
click at [340, 471] on button "勤怠報告を申請する" at bounding box center [557, 475] width 1088 height 41
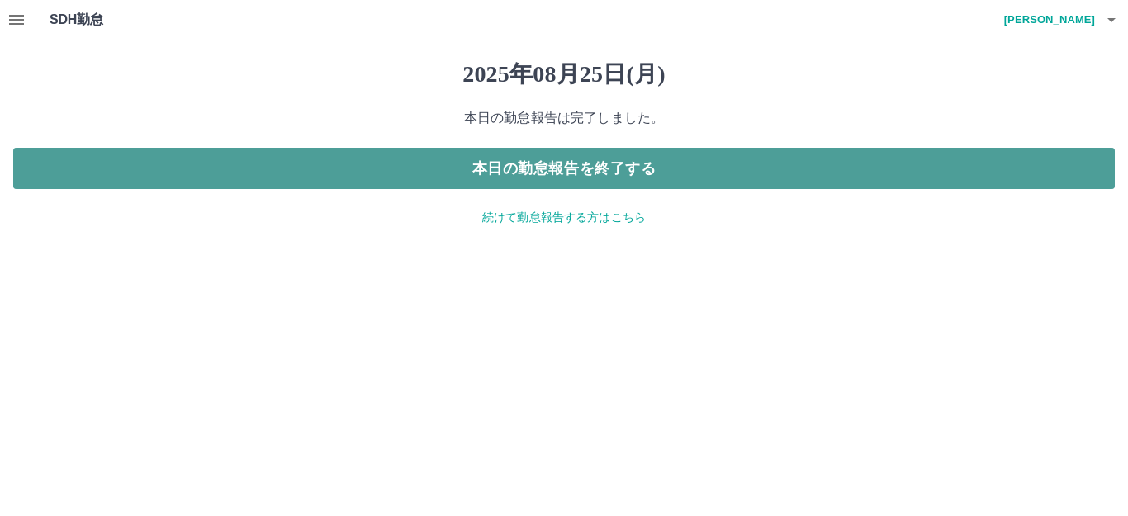
click at [521, 166] on button "本日の勤怠報告を終了する" at bounding box center [564, 168] width 1102 height 41
